Goal: Task Accomplishment & Management: Complete application form

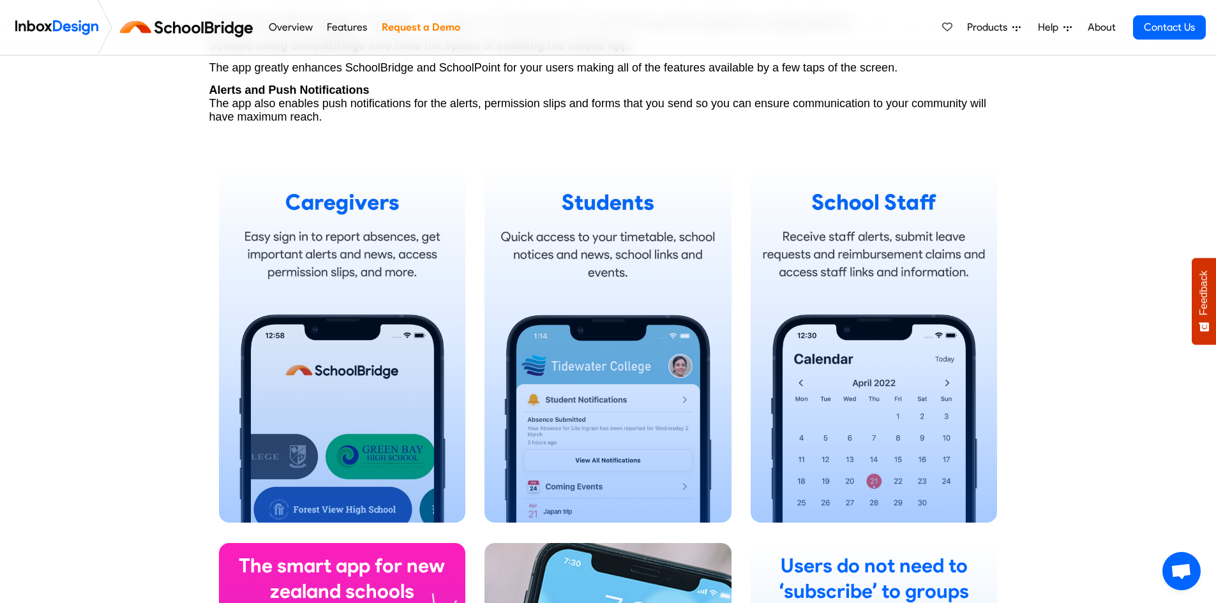
scroll to position [766, 0]
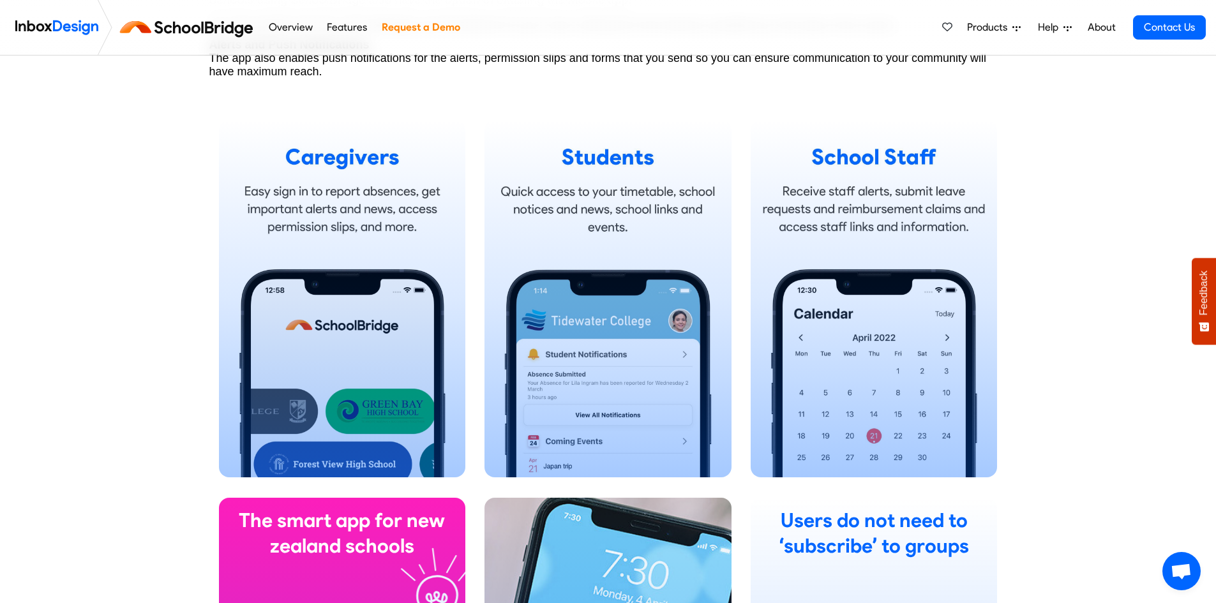
click at [398, 28] on link "Request a Demo" at bounding box center [421, 28] width 86 height 26
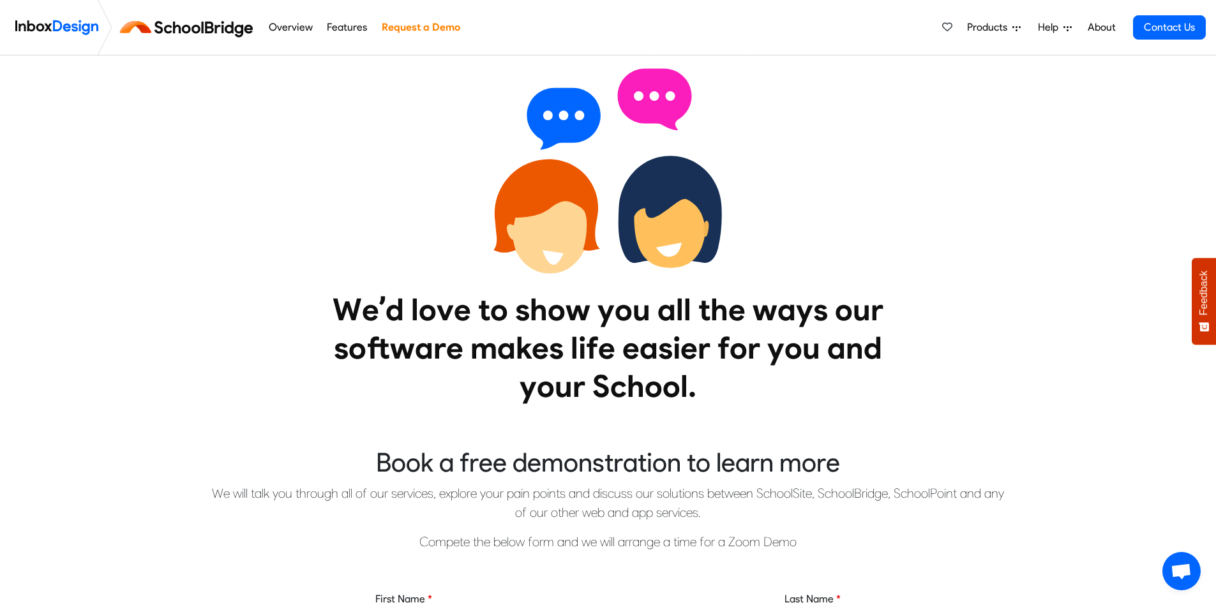
click at [202, 23] on img at bounding box center [189, 27] width 144 height 31
